Goal: Task Accomplishment & Management: Manage account settings

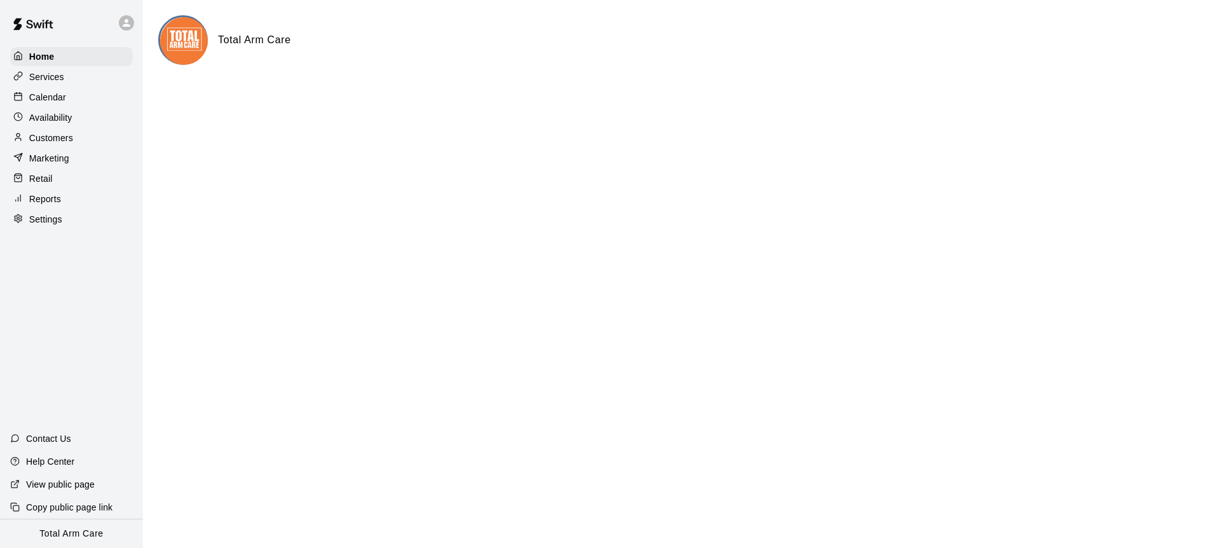
click at [114, 21] on div at bounding box center [71, 23] width 143 height 46
click at [122, 21] on icon at bounding box center [126, 22] width 11 height 11
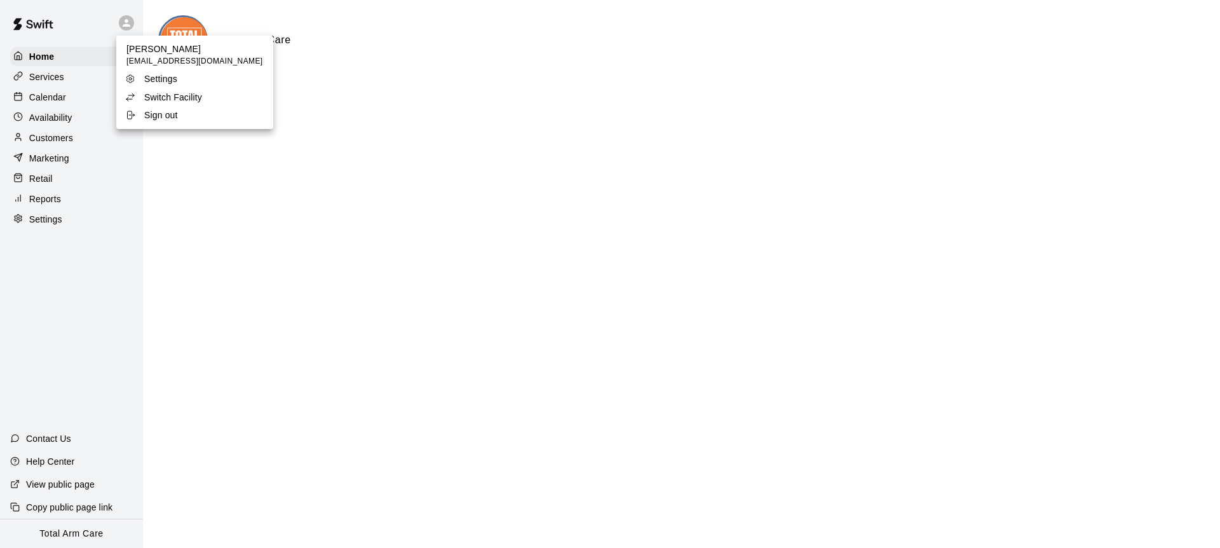
click at [157, 93] on p "Switch Facility" at bounding box center [173, 97] width 58 height 13
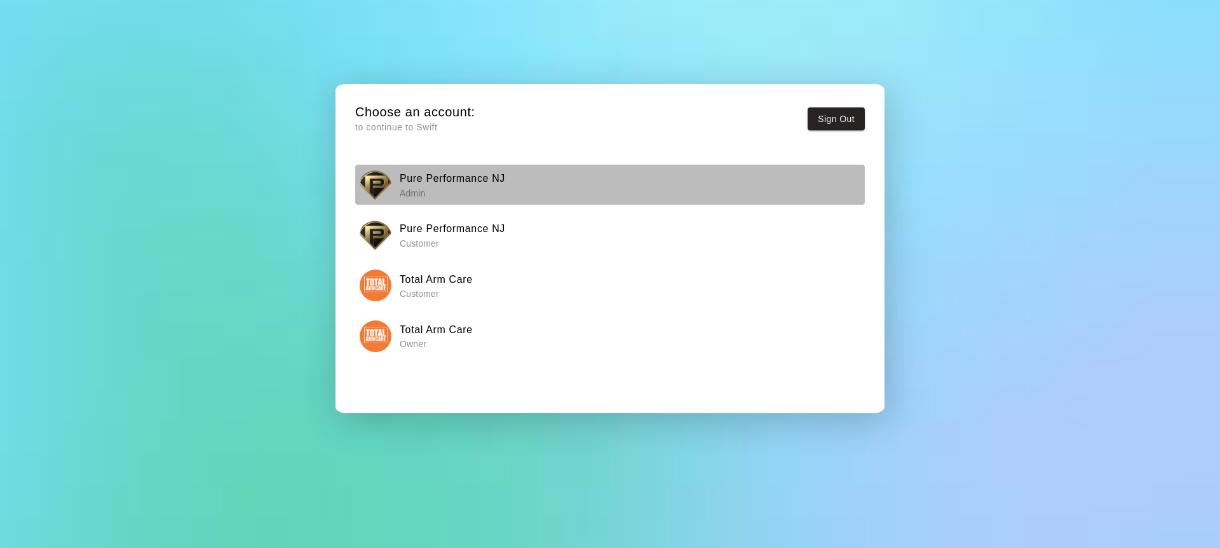
click at [360, 167] on button "Pure Performance NJ Admin" at bounding box center [610, 185] width 510 height 40
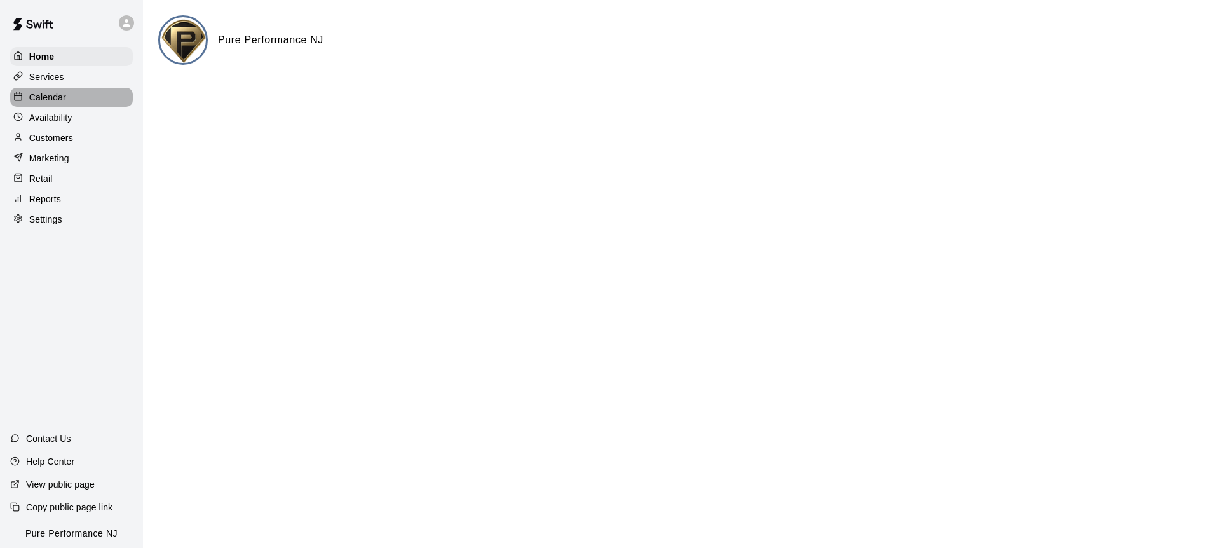
click at [52, 93] on p "Calendar" at bounding box center [47, 97] width 37 height 13
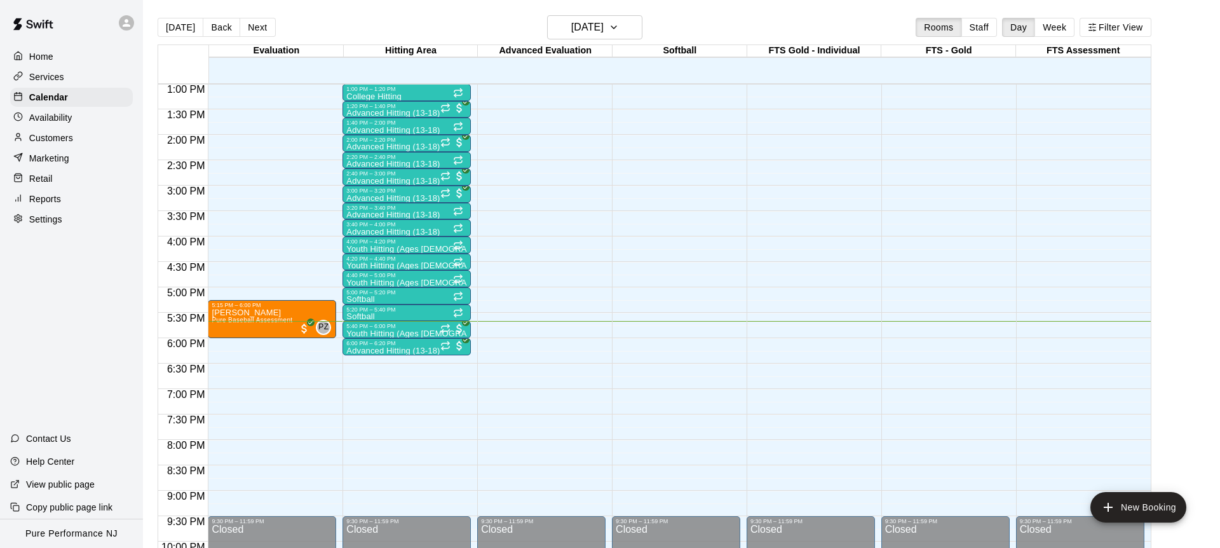
scroll to position [615, 0]
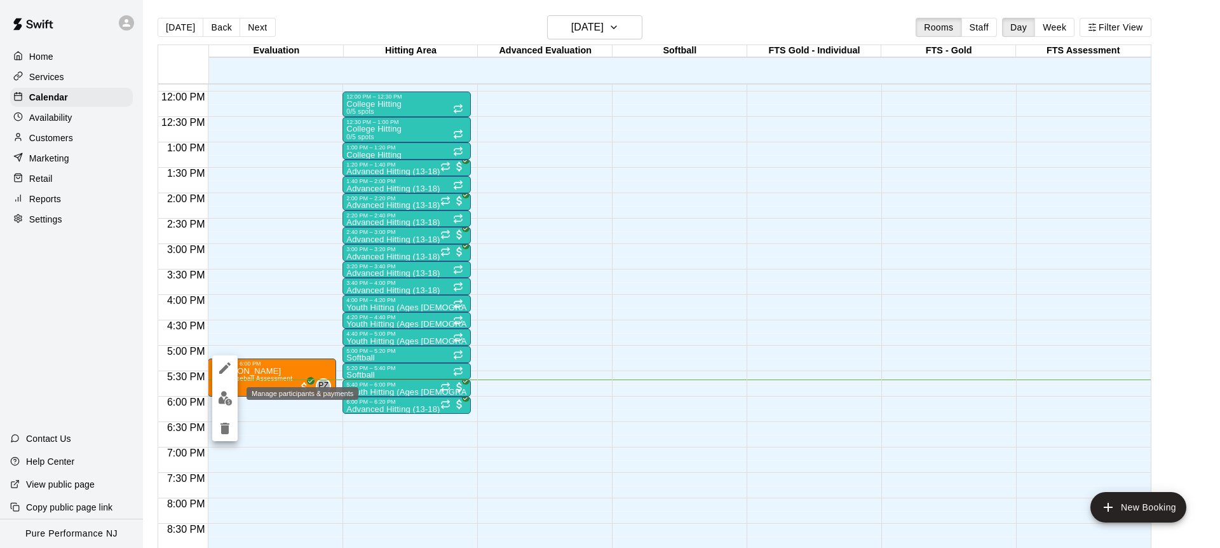
click at [226, 396] on img "edit" at bounding box center [225, 398] width 15 height 15
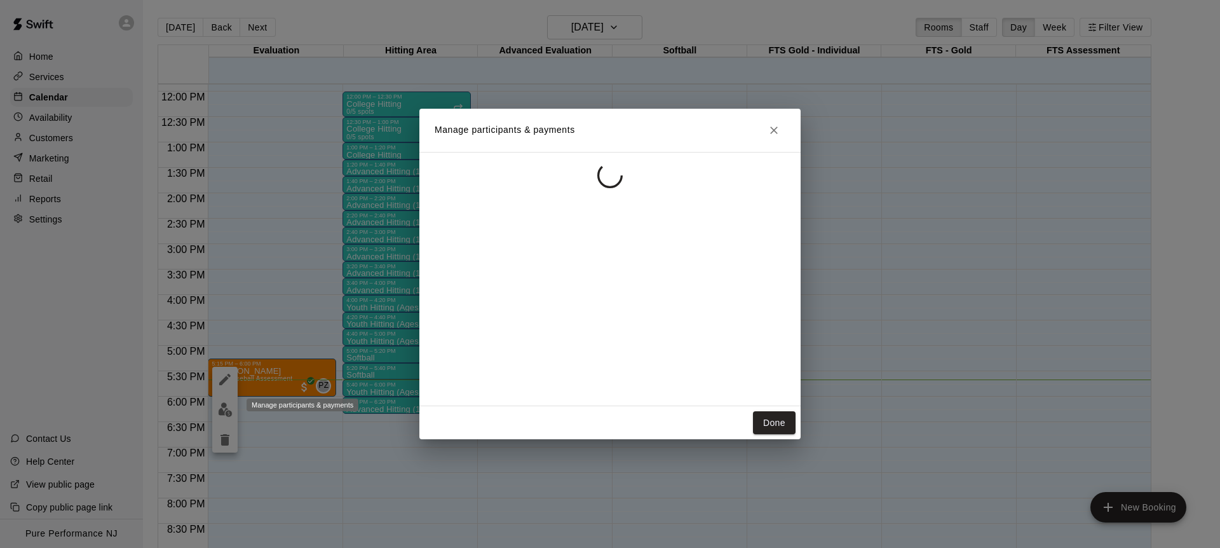
scroll to position [604, 0]
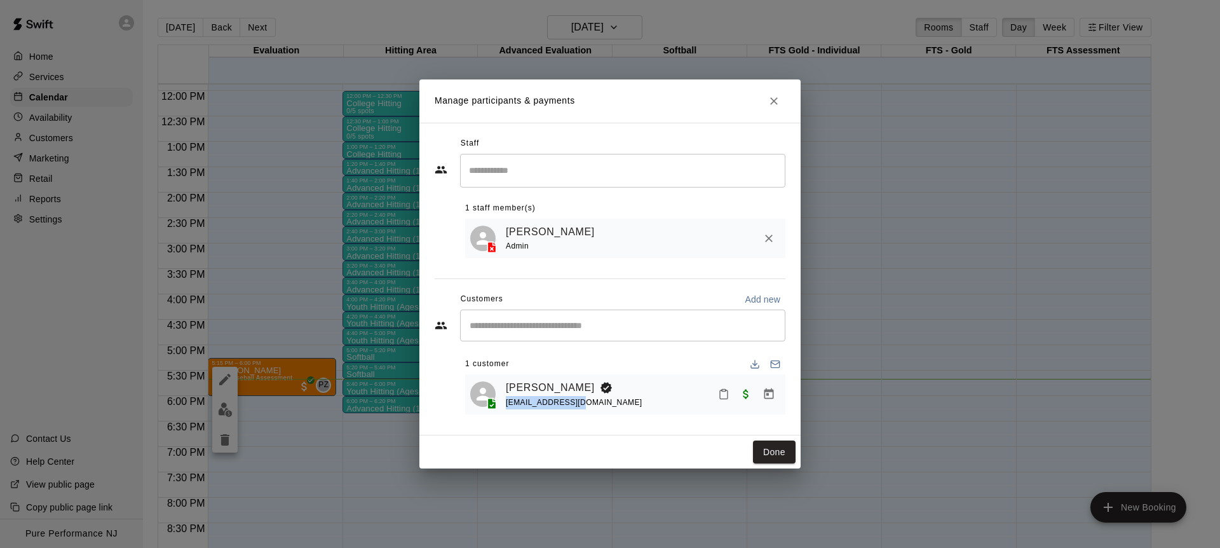
drag, startPoint x: 570, startPoint y: 410, endPoint x: 501, endPoint y: 399, distance: 69.5
click at [501, 399] on div "Colten Hornyak tjyak70@gmail.com" at bounding box center [625, 394] width 320 height 40
copy span "tjyak70@gmail.com"
click at [774, 98] on icon "Close" at bounding box center [774, 101] width 13 height 13
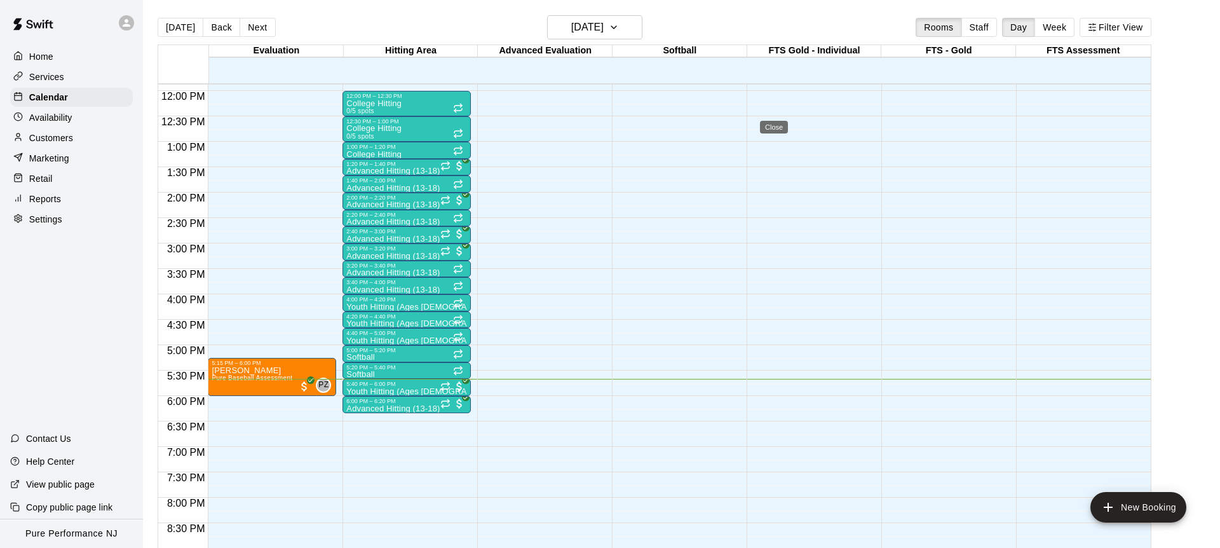
click at [774, 98] on icon "Close" at bounding box center [774, 101] width 13 height 13
click at [248, 380] on span "Pure Baseball Assessment" at bounding box center [252, 377] width 81 height 7
click at [228, 416] on img "edit" at bounding box center [225, 417] width 15 height 15
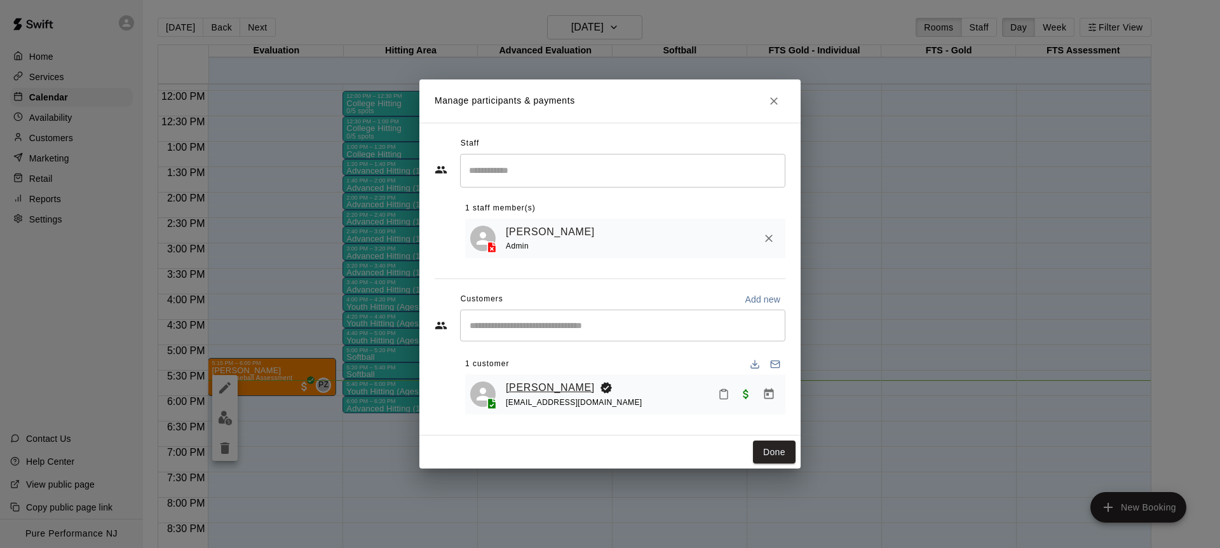
click at [547, 386] on link "Colten Hornyak" at bounding box center [550, 387] width 89 height 17
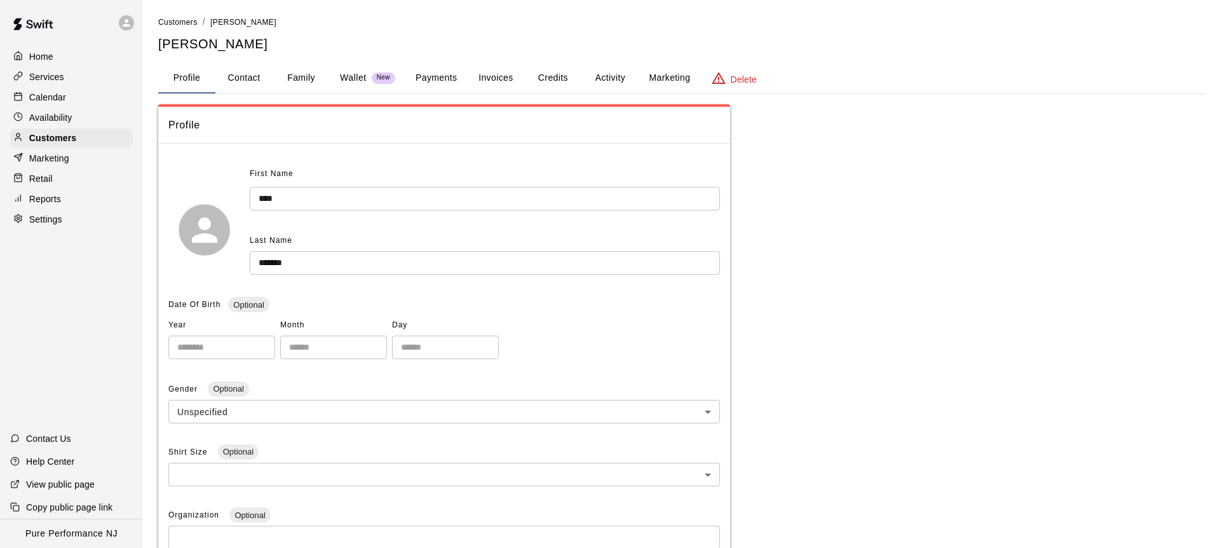
click at [297, 78] on button "Family" at bounding box center [301, 78] width 57 height 31
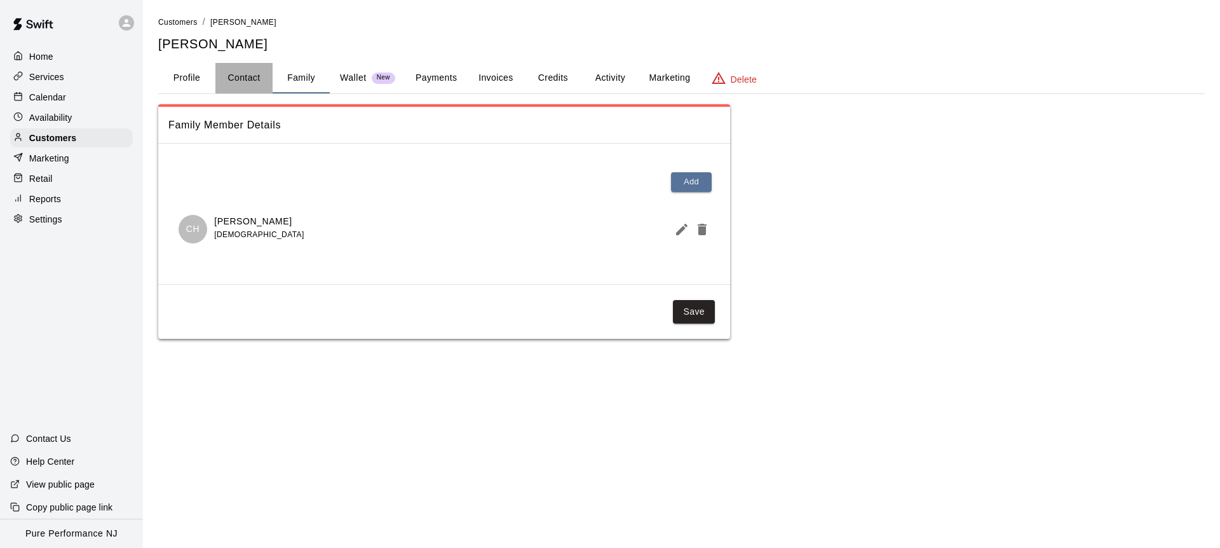
click at [257, 78] on button "Contact" at bounding box center [243, 78] width 57 height 31
select select "**"
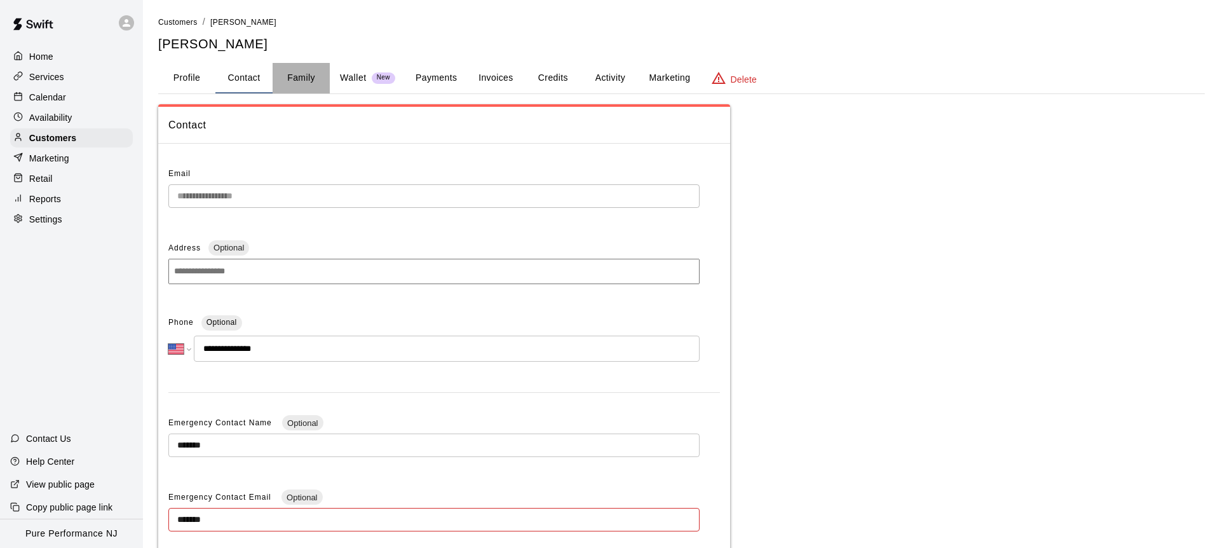
click at [289, 85] on button "Family" at bounding box center [301, 78] width 57 height 31
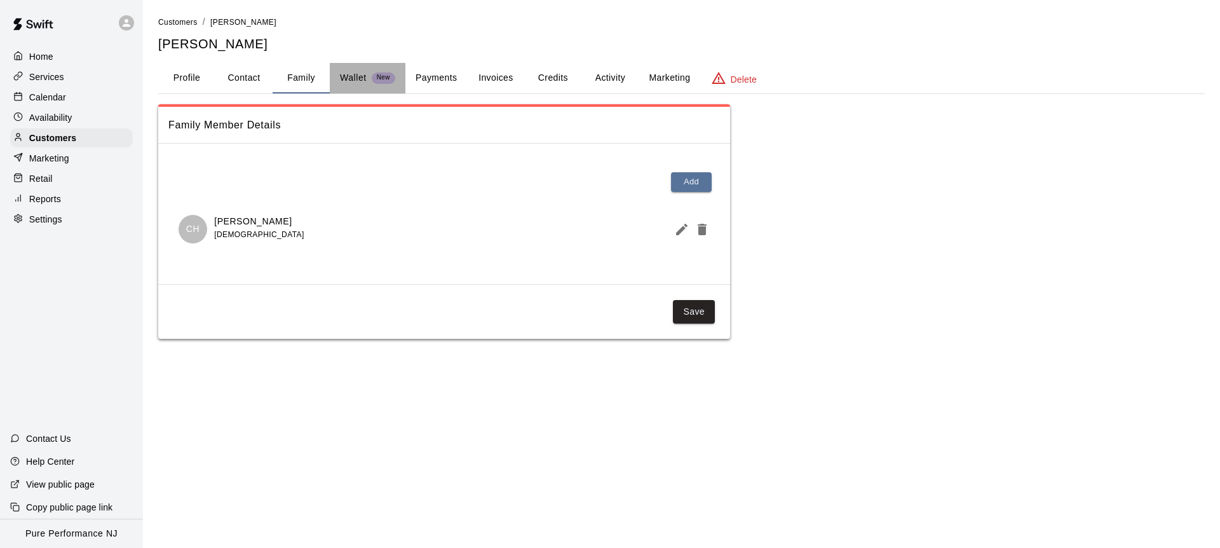
click at [352, 72] on p "Wallet" at bounding box center [353, 77] width 27 height 13
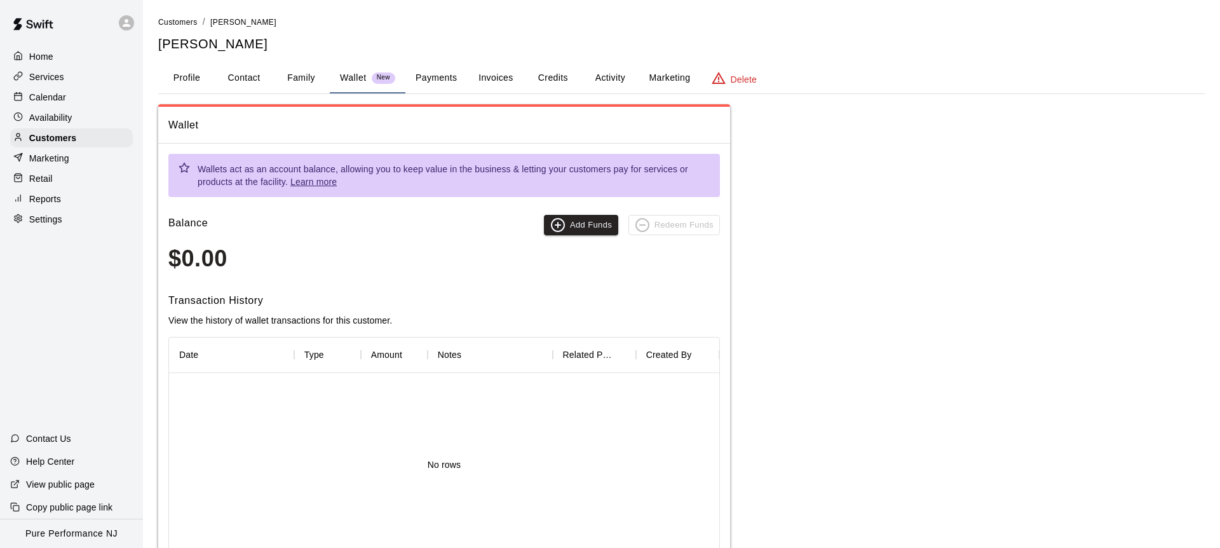
click at [409, 75] on button "Payments" at bounding box center [436, 78] width 62 height 31
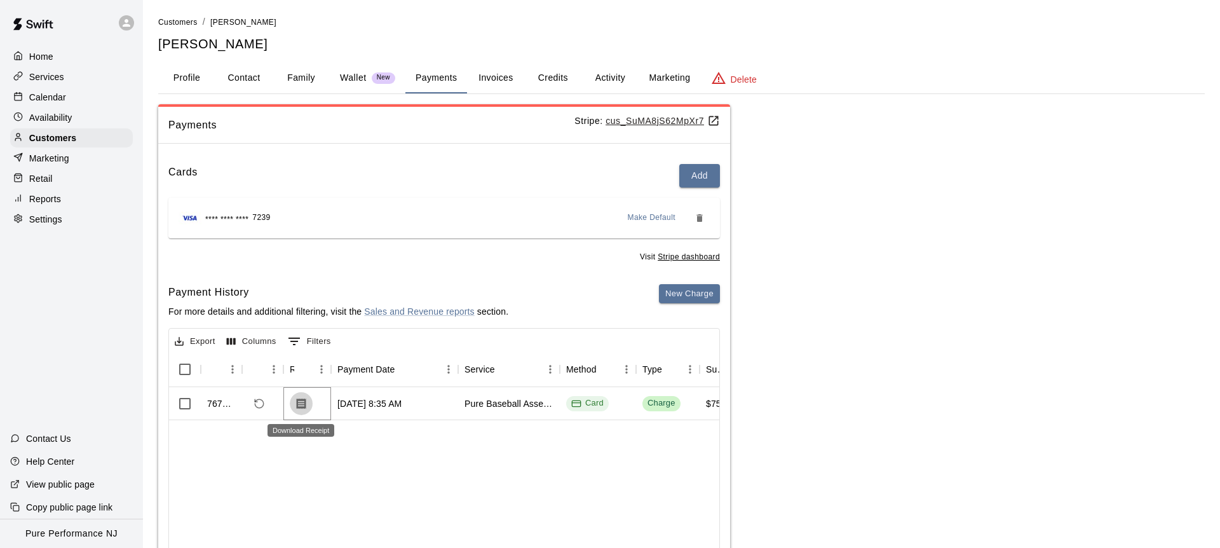
click at [308, 404] on button "Download Receipt" at bounding box center [301, 403] width 23 height 23
